Goal: Use online tool/utility: Use online tool/utility

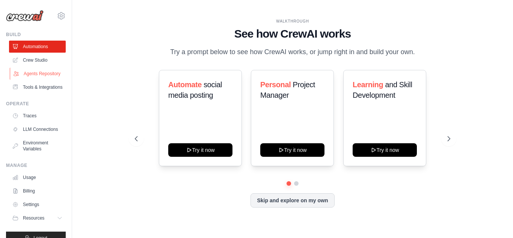
click at [29, 71] on link "Agents Repository" at bounding box center [38, 74] width 57 height 12
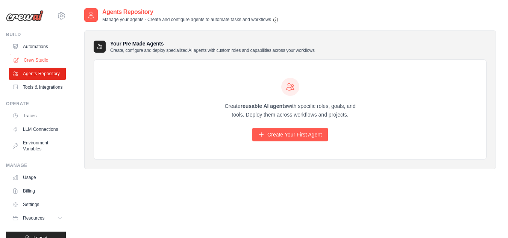
click at [39, 57] on link "Crew Studio" at bounding box center [38, 60] width 57 height 12
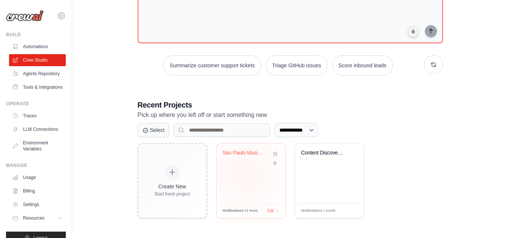
click at [245, 174] on div "Sao Paulo Music Events Weekly Monit..." at bounding box center [250, 173] width 69 height 59
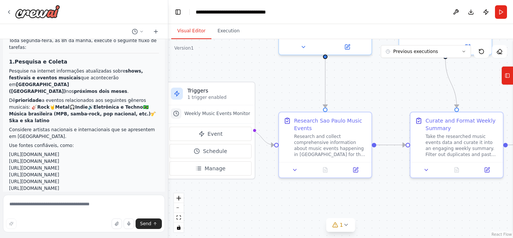
drag, startPoint x: 284, startPoint y: 145, endPoint x: 243, endPoint y: 33, distance: 119.2
click at [243, 32] on div "Visual Editor Execution Version 1 Previous executions Show Tools Hide Agents Tr…" at bounding box center [340, 131] width 345 height 214
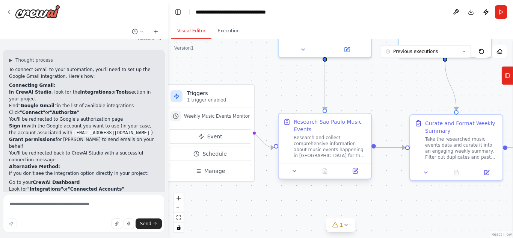
scroll to position [1652, 0]
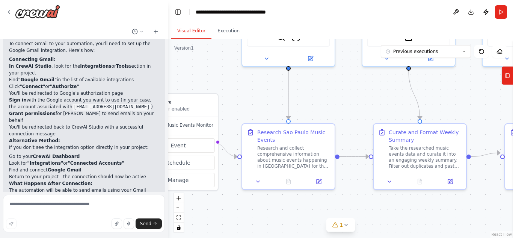
drag, startPoint x: 304, startPoint y: 203, endPoint x: 268, endPoint y: 212, distance: 37.5
click at [268, 212] on div ".deletable-edge-delete-btn { width: 20px; height: 20px; border: 0px solid #ffff…" at bounding box center [340, 138] width 345 height 199
click at [343, 224] on icon at bounding box center [346, 225] width 6 height 6
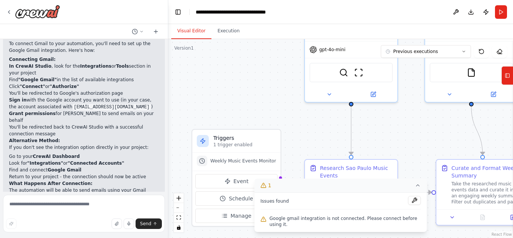
drag, startPoint x: 342, startPoint y: 109, endPoint x: 403, endPoint y: 151, distance: 74.8
click at [403, 151] on div ".deletable-edge-delete-btn { width: 20px; height: 20px; border: 0px solid #ffff…" at bounding box center [340, 138] width 345 height 199
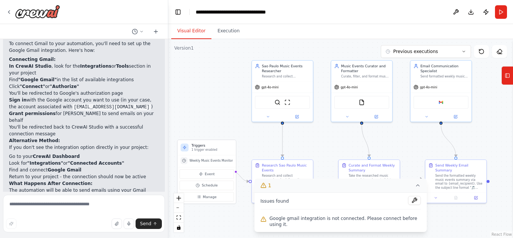
drag, startPoint x: 389, startPoint y: 139, endPoint x: 316, endPoint y: 143, distance: 73.0
click at [316, 143] on div ".deletable-edge-delete-btn { width: 20px; height: 20px; border: 0px solid #ffff…" at bounding box center [340, 138] width 345 height 199
click at [284, 71] on div "Sao Paulo Music Events Researcher" at bounding box center [286, 68] width 48 height 10
click at [279, 67] on div "Sao Paulo Music Events Researcher" at bounding box center [286, 68] width 48 height 10
click at [292, 106] on div "SerperDevTool ScrapeWebsiteTool" at bounding box center [282, 101] width 55 height 13
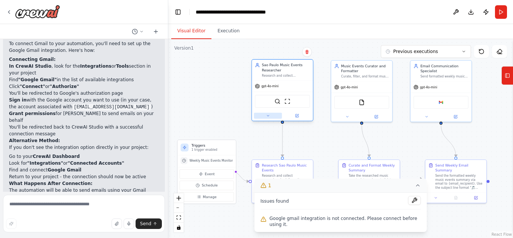
click at [270, 118] on icon at bounding box center [268, 116] width 4 height 4
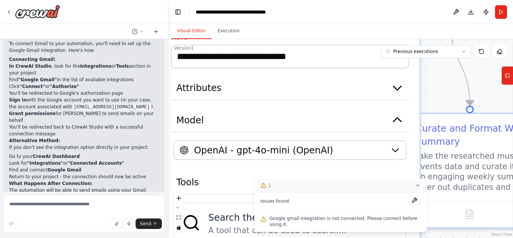
drag, startPoint x: 340, startPoint y: 116, endPoint x: 330, endPoint y: -3, distance: 119.1
click at [330, 0] on html "Hello! I'm the CrewAI assistant. What kind of automation do you want to build? …" at bounding box center [256, 119] width 513 height 238
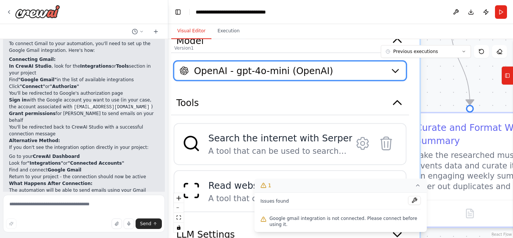
drag, startPoint x: 319, startPoint y: 153, endPoint x: 314, endPoint y: 71, distance: 81.7
click at [314, 71] on span "OpenAI - gpt-4o-mini (OpenAI)" at bounding box center [263, 70] width 139 height 13
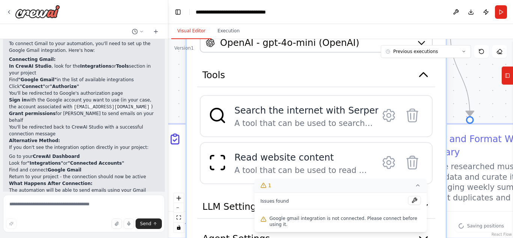
drag, startPoint x: 274, startPoint y: 103, endPoint x: 312, endPoint y: 34, distance: 78.9
click at [312, 34] on div "**********" at bounding box center [340, 131] width 345 height 214
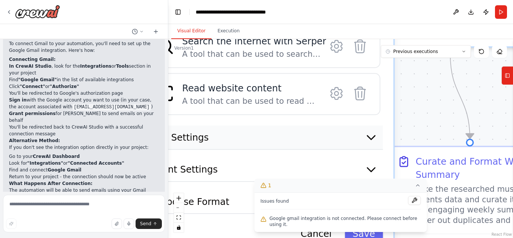
drag, startPoint x: 295, startPoint y: 159, endPoint x: 223, endPoint y: 136, distance: 75.4
click at [223, 136] on button "LLM Settings" at bounding box center [264, 137] width 238 height 24
click at [424, 77] on div ".deletable-edge-delete-btn { width: 20px; height: 20px; border: 0px solid #ffff…" at bounding box center [340, 138] width 345 height 199
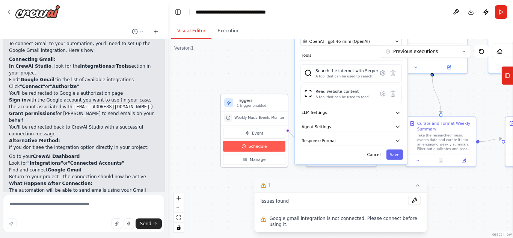
click at [263, 147] on span "Schedule" at bounding box center [258, 147] width 18 height 6
select select "******"
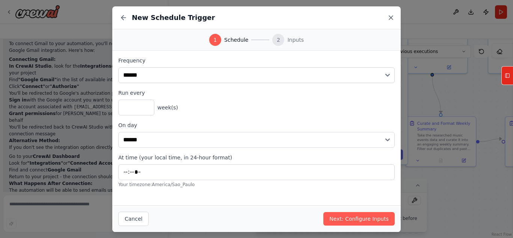
click at [392, 17] on icon at bounding box center [391, 18] width 4 height 4
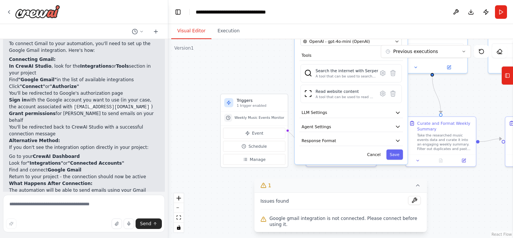
click at [460, 97] on div ".deletable-edge-delete-btn { width: 20px; height: 20px; border: 0px solid #ffff…" at bounding box center [340, 138] width 345 height 199
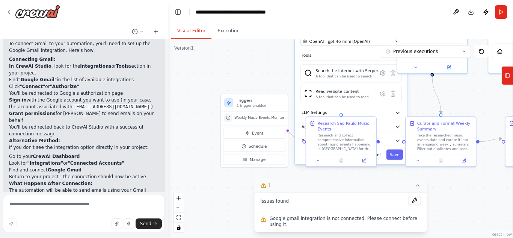
click at [459, 184] on div ".deletable-edge-delete-btn { width: 20px; height: 20px; border: 0px solid #ffff…" at bounding box center [340, 138] width 345 height 199
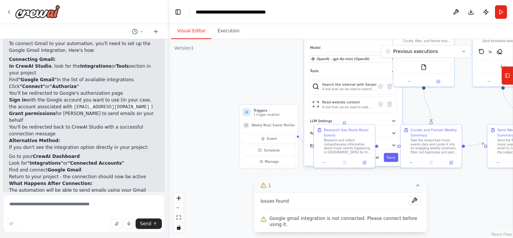
click at [417, 100] on div ".deletable-edge-delete-btn { width: 20px; height: 20px; border: 0px solid #ffff…" at bounding box center [340, 138] width 345 height 199
click at [273, 88] on div ".deletable-edge-delete-btn { width: 20px; height: 20px; border: 0px solid #ffff…" at bounding box center [340, 138] width 345 height 199
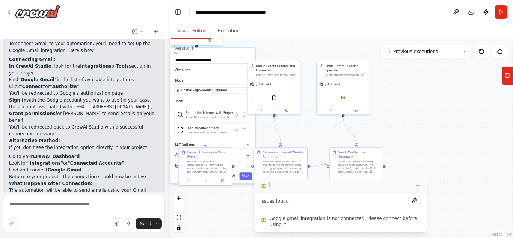
drag, startPoint x: 426, startPoint y: 108, endPoint x: 298, endPoint y: 130, distance: 130.5
click at [298, 130] on div ".deletable-edge-delete-btn { width: 20px; height: 20px; border: 0px solid #ffff…" at bounding box center [340, 138] width 345 height 199
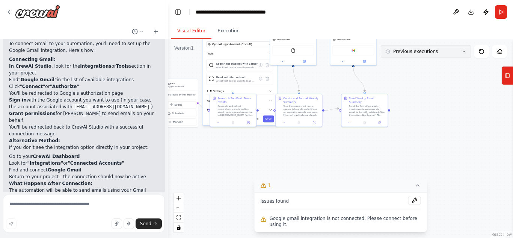
drag, startPoint x: 428, startPoint y: 116, endPoint x: 385, endPoint y: 54, distance: 75.0
click at [385, 54] on div "Version 1 Previous executions Show Tools Hide Agents .deletable-edge-delete-btn…" at bounding box center [340, 138] width 345 height 199
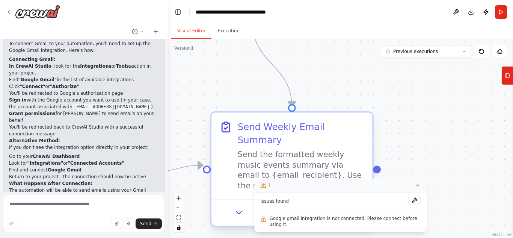
drag, startPoint x: 295, startPoint y: 153, endPoint x: 299, endPoint y: 172, distance: 20.3
click at [295, 237] on html "Hello! I'm the CrewAI assistant. What kind of automation do you want to build? …" at bounding box center [256, 119] width 513 height 238
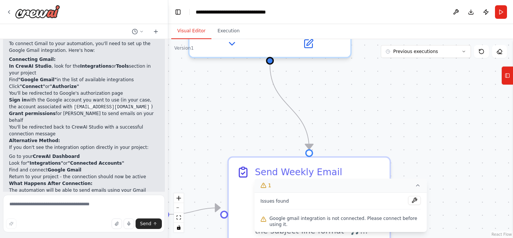
drag, startPoint x: 317, startPoint y: 109, endPoint x: 348, endPoint y: 192, distance: 88.9
click at [348, 196] on div "Version 1 Previous executions Show Tools Hide Agents .deletable-edge-delete-btn…" at bounding box center [340, 138] width 345 height 199
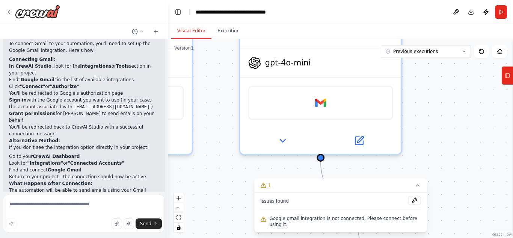
drag, startPoint x: 347, startPoint y: 151, endPoint x: 375, endPoint y: 167, distance: 32.7
click at [375, 167] on div ".deletable-edge-delete-btn { width: 20px; height: 20px; border: 0px solid #ffff…" at bounding box center [340, 138] width 345 height 199
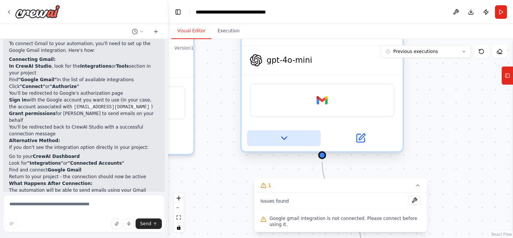
click at [292, 142] on button at bounding box center [284, 138] width 74 height 16
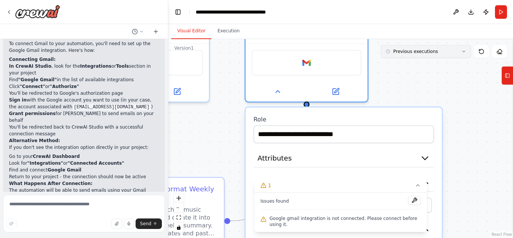
drag, startPoint x: 409, startPoint y: 102, endPoint x: 387, endPoint y: 55, distance: 51.3
click at [387, 55] on div "Version 1 Previous executions Show Tools Hide Agents .deletable-edge-delete-btn…" at bounding box center [340, 138] width 345 height 199
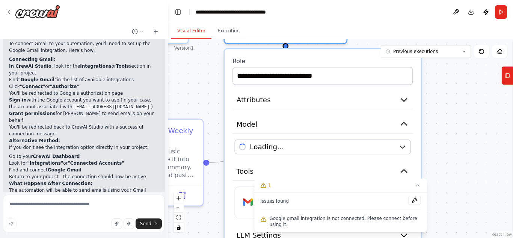
drag, startPoint x: 465, startPoint y: 129, endPoint x: 455, endPoint y: 91, distance: 38.8
click at [455, 91] on div ".deletable-edge-delete-btn { width: 20px; height: 20px; border: 0px solid #ffff…" at bounding box center [340, 138] width 345 height 199
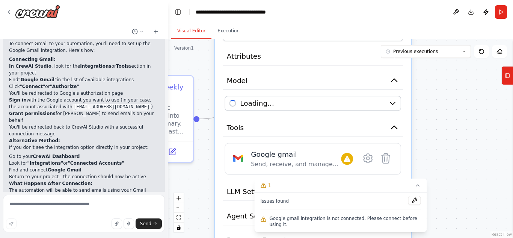
drag, startPoint x: 451, startPoint y: 116, endPoint x: 438, endPoint y: 67, distance: 50.4
click at [438, 67] on div ".deletable-edge-delete-btn { width: 20px; height: 20px; border: 0px solid #ffff…" at bounding box center [340, 138] width 345 height 199
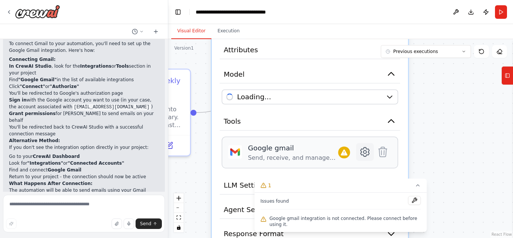
click at [364, 154] on icon at bounding box center [365, 151] width 9 height 9
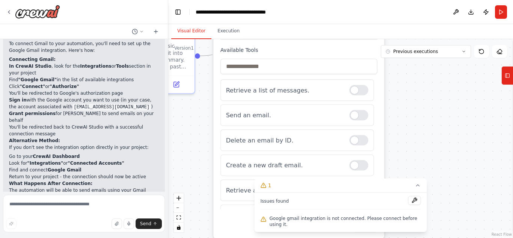
drag, startPoint x: 426, startPoint y: 147, endPoint x: 412, endPoint y: 79, distance: 69.9
click at [412, 79] on div ".deletable-edge-delete-btn { width: 20px; height: 20px; border: 0px solid #ffff…" at bounding box center [340, 138] width 345 height 199
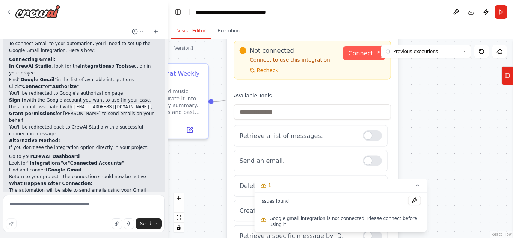
drag, startPoint x: 416, startPoint y: 138, endPoint x: 432, endPoint y: 198, distance: 62.2
click at [432, 198] on div ".deletable-edge-delete-btn { width: 20px; height: 20px; border: 0px solid #ffff…" at bounding box center [340, 138] width 345 height 199
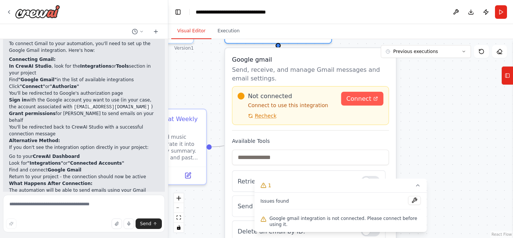
drag, startPoint x: 432, startPoint y: 146, endPoint x: 430, endPoint y: 187, distance: 41.0
click at [430, 187] on div ".deletable-edge-delete-btn { width: 20px; height: 20px; border: 0px solid #ffff…" at bounding box center [340, 138] width 345 height 199
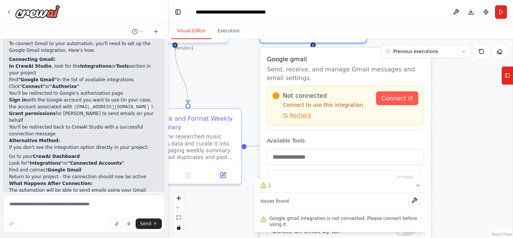
drag, startPoint x: 442, startPoint y: 134, endPoint x: 480, endPoint y: 133, distance: 38.0
click at [480, 133] on div ".deletable-edge-delete-btn { width: 20px; height: 20px; border: 0px solid #ffff…" at bounding box center [340, 138] width 345 height 199
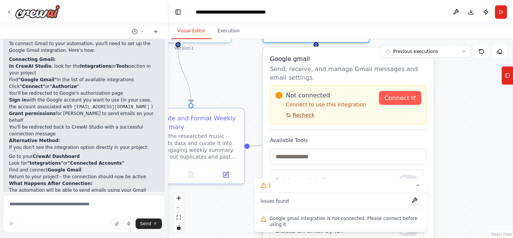
click at [298, 118] on span "Recheck" at bounding box center [304, 115] width 22 height 7
